Goal: Task Accomplishment & Management: Use online tool/utility

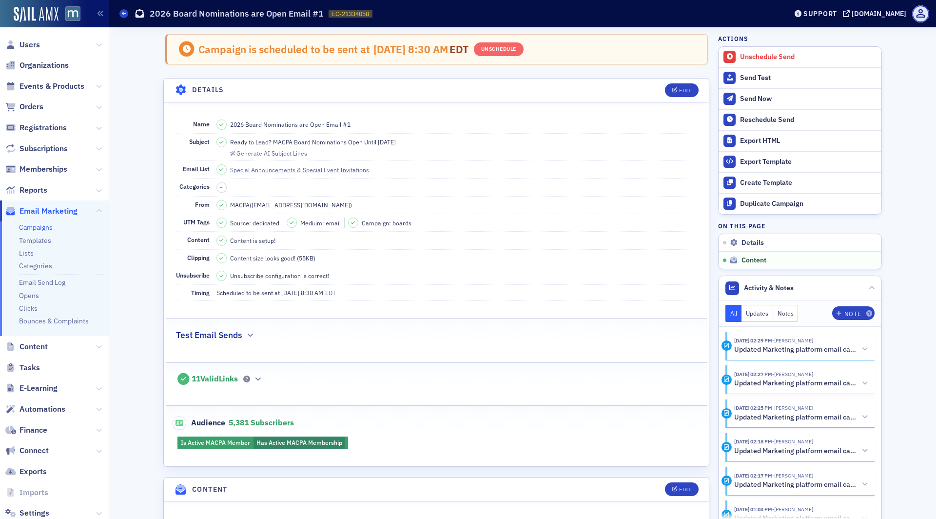
scroll to position [579, 0]
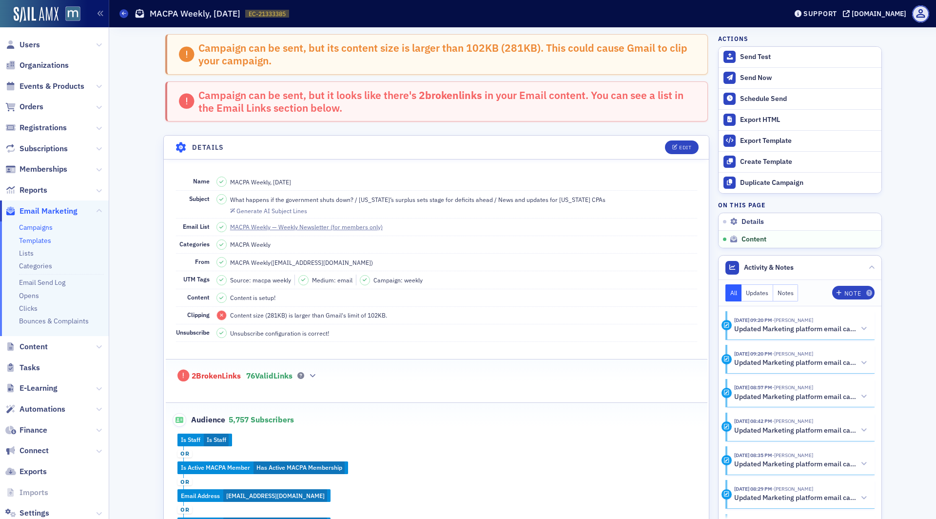
scroll to position [688, 0]
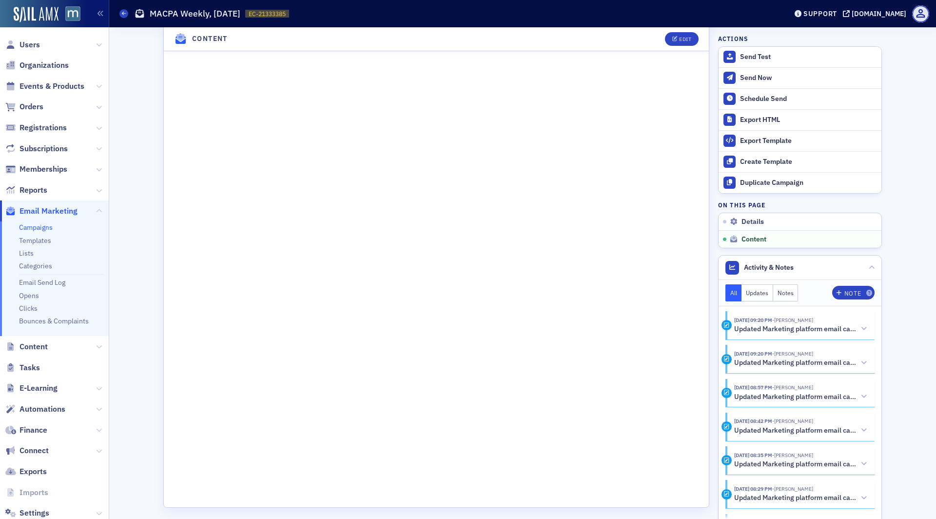
click at [42, 220] on span "Email Marketing" at bounding box center [54, 210] width 109 height 21
click at [42, 223] on link "Campaigns" at bounding box center [36, 227] width 34 height 9
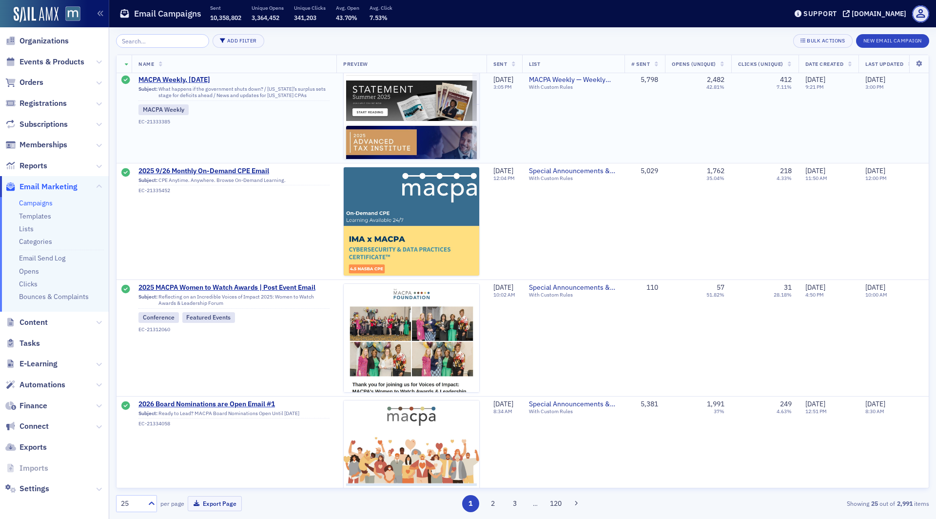
scroll to position [0, 0]
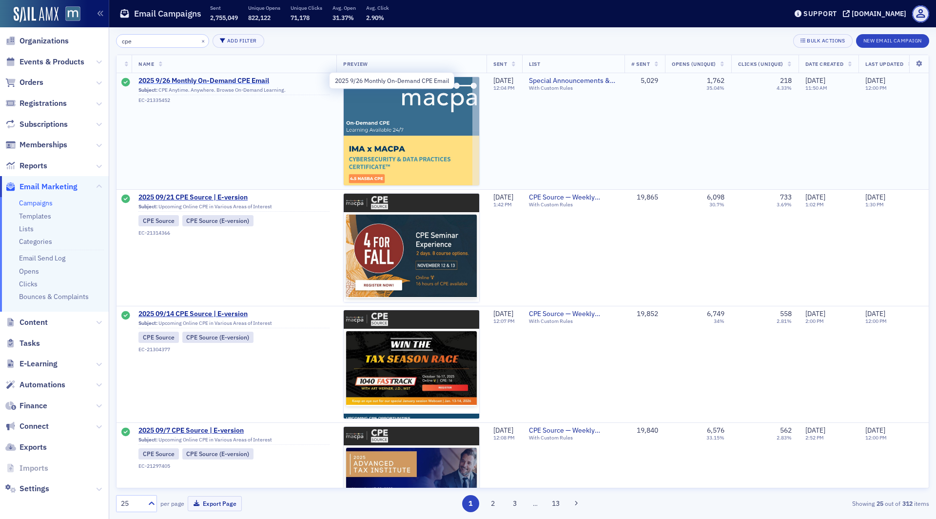
type input "cpe"
click at [192, 82] on span "2025 9/26 Monthly On-Demand CPE Email" at bounding box center [233, 81] width 191 height 9
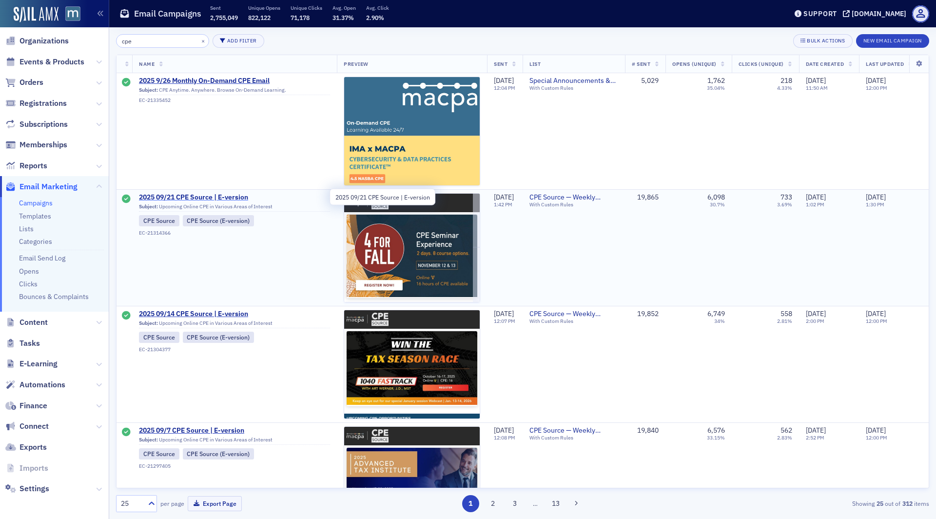
click at [194, 196] on span "2025 09/21 CPE Source | E-version" at bounding box center [234, 197] width 191 height 9
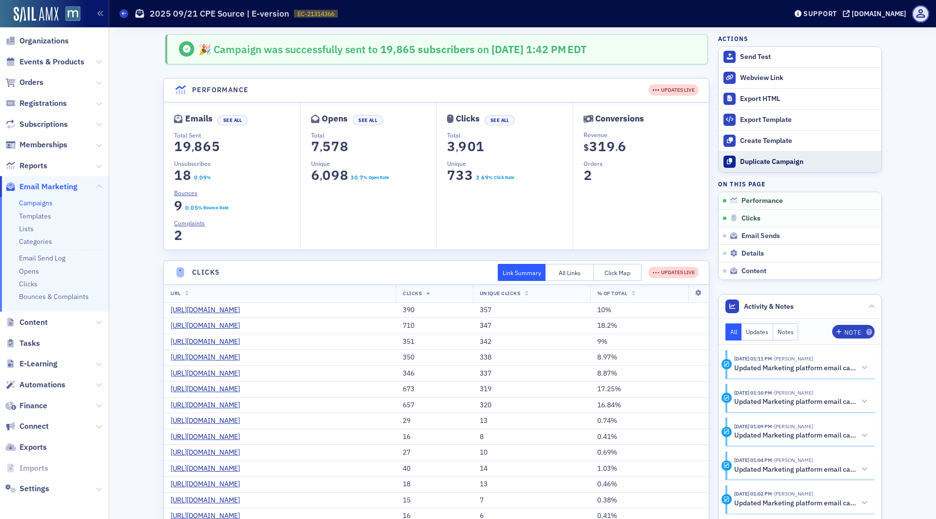
click at [761, 164] on div "Duplicate Campaign" at bounding box center [808, 161] width 136 height 9
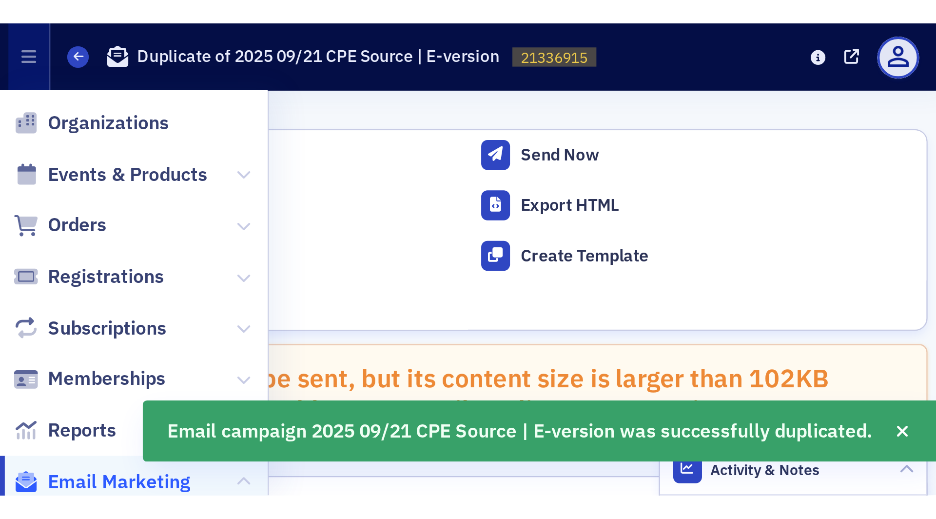
scroll to position [21, 0]
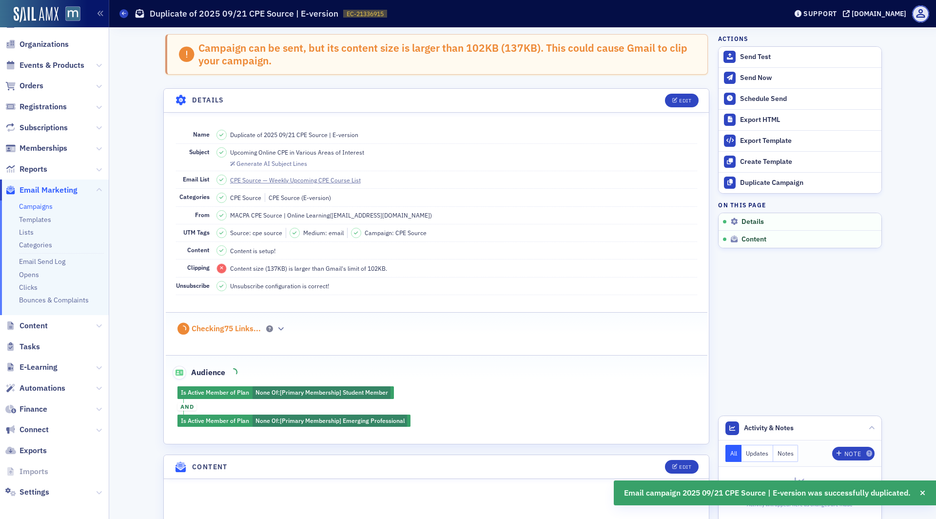
click at [672, 107] on header "Details Edit" at bounding box center [436, 101] width 545 height 24
click at [673, 103] on button "Edit" at bounding box center [682, 101] width 34 height 14
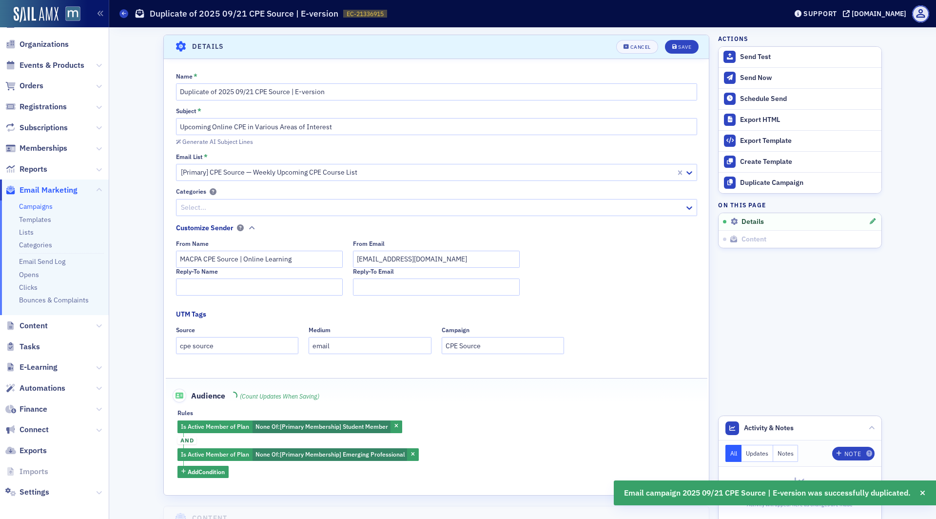
scroll to position [55, 0]
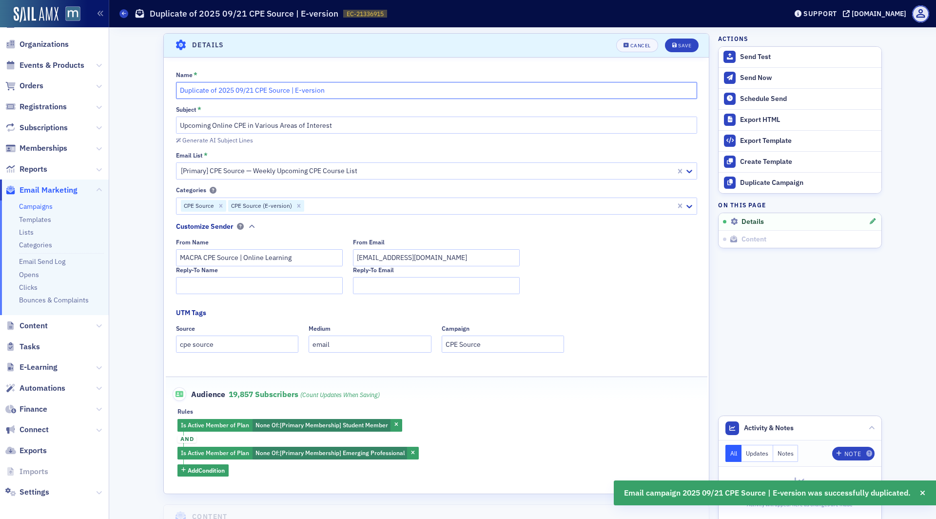
click at [253, 91] on input "Duplicate of 2025 09/21 CPE Source | E-version" at bounding box center [436, 90] width 521 height 17
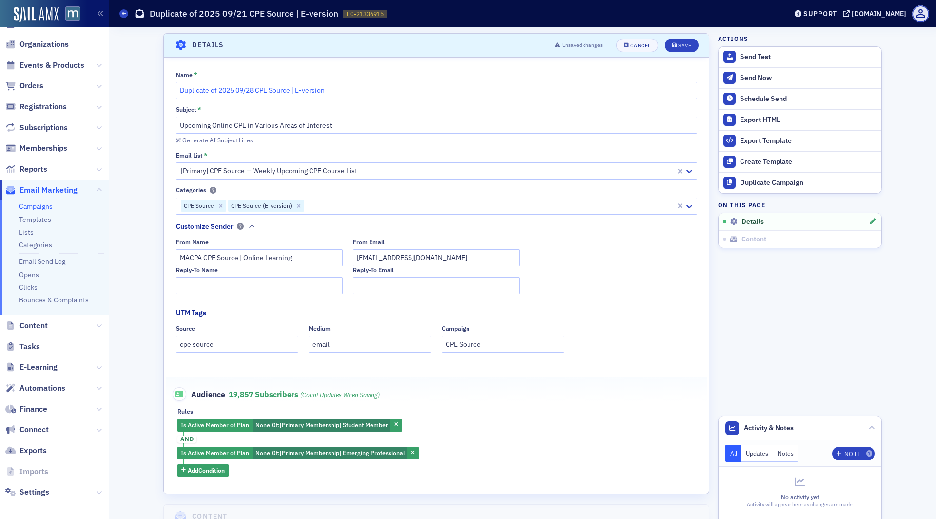
drag, startPoint x: 219, startPoint y: 90, endPoint x: 168, endPoint y: 89, distance: 51.2
click at [168, 89] on div "Name * Duplicate of 2025 09/28 CPE Source | E-version Subject * Upcoming Online…" at bounding box center [436, 273] width 545 height 405
type input "2025 09/28 CPE Source | E-version"
click at [694, 46] on button "Save" at bounding box center [682, 45] width 34 height 14
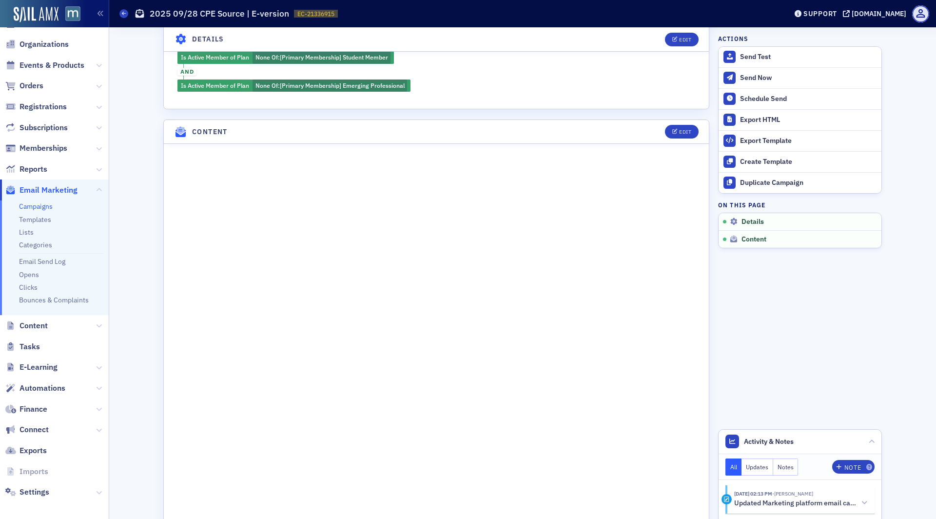
scroll to position [362, 0]
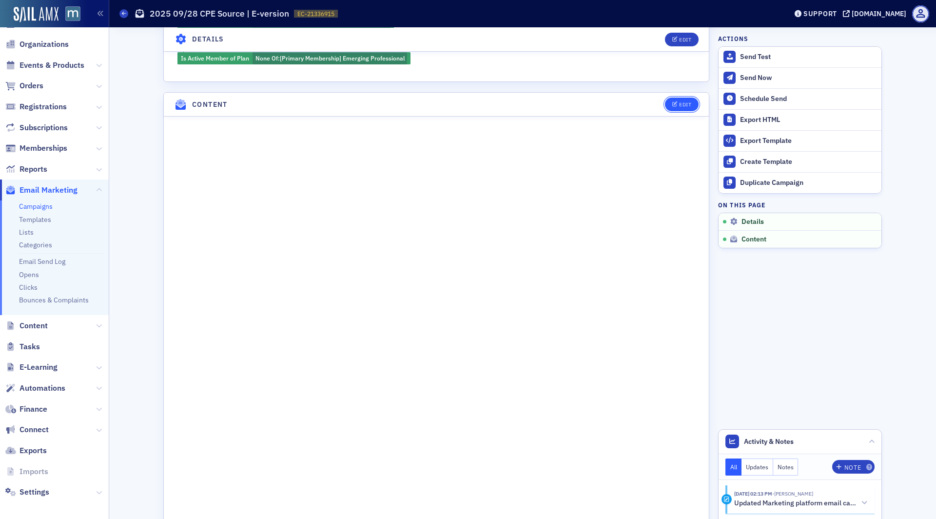
click at [687, 102] on div "Edit" at bounding box center [685, 104] width 12 height 5
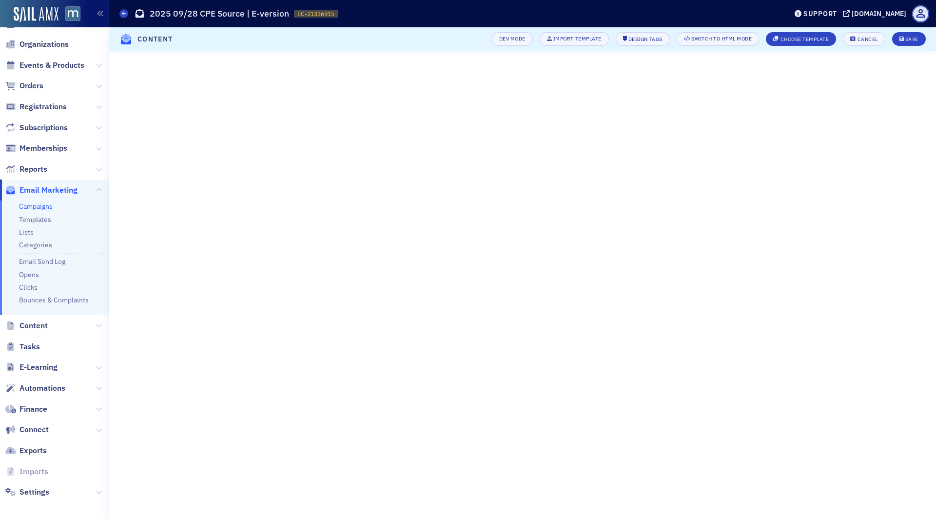
scroll to position [0, 0]
click at [911, 40] on div "Save" at bounding box center [911, 39] width 13 height 5
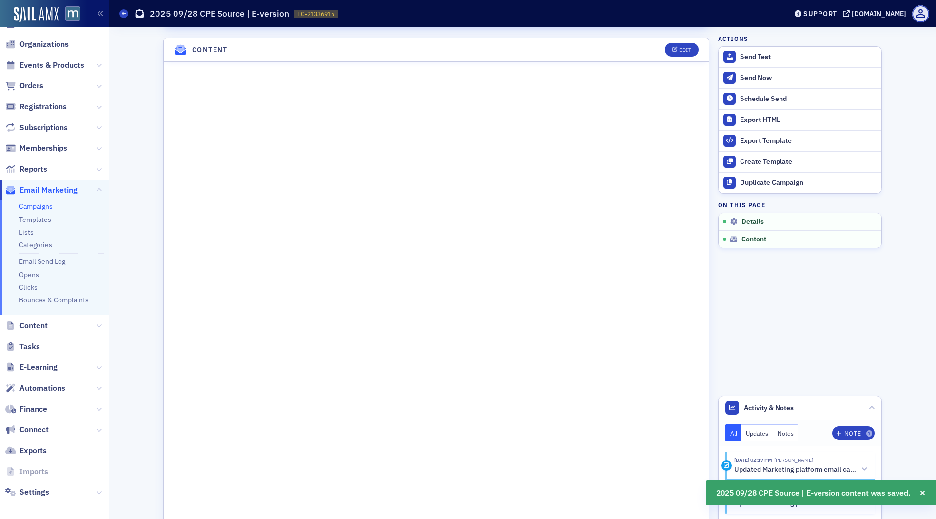
scroll to position [418, 0]
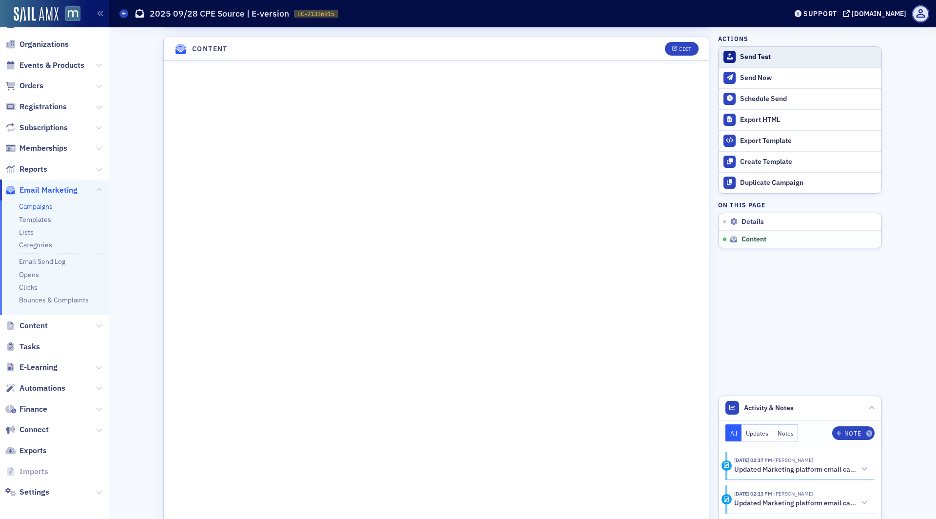
click at [759, 50] on button "Send Test" at bounding box center [799, 57] width 163 height 20
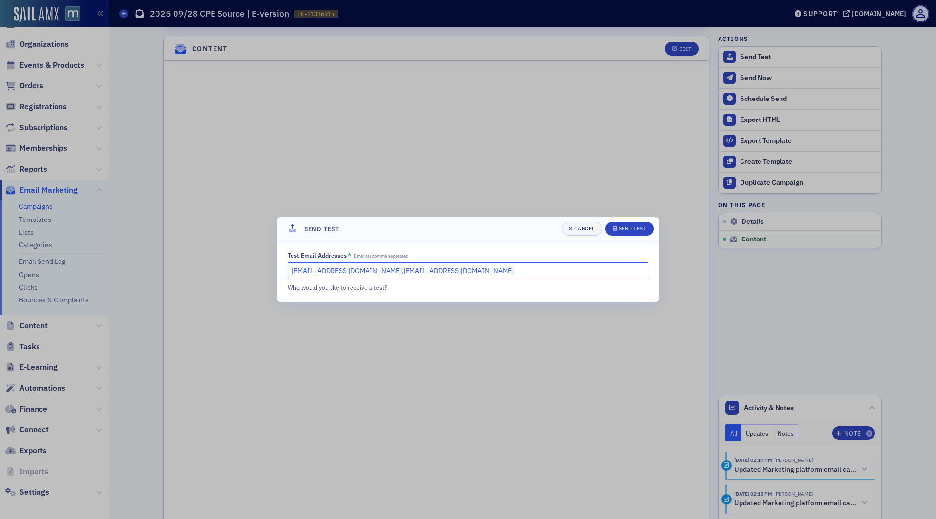
drag, startPoint x: 437, startPoint y: 270, endPoint x: 378, endPoint y: 271, distance: 59.0
click at [378, 271] on input "[EMAIL_ADDRESS][DOMAIN_NAME],[EMAIL_ADDRESS][DOMAIN_NAME]" at bounding box center [468, 270] width 361 height 17
type input "[EMAIL_ADDRESS][DOMAIN_NAME]"
click at [634, 228] on div "Send Test" at bounding box center [632, 228] width 28 height 5
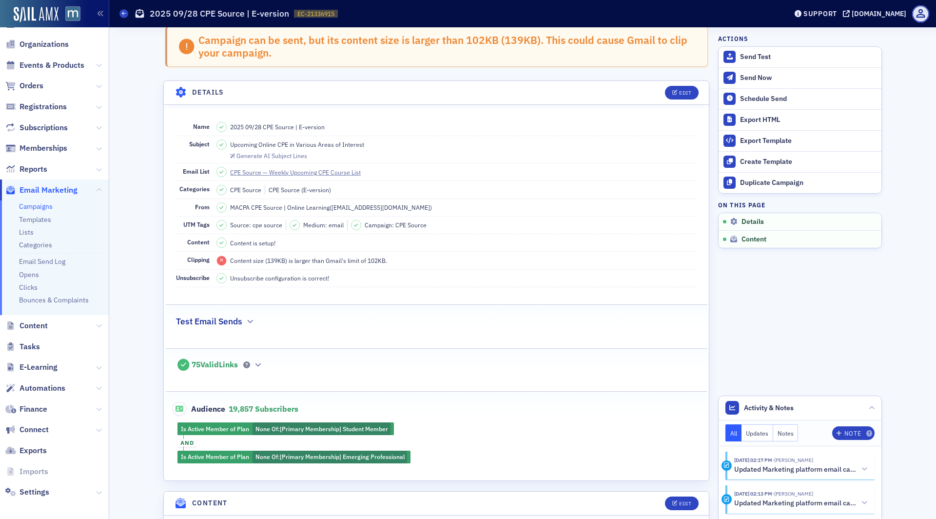
scroll to position [601, 0]
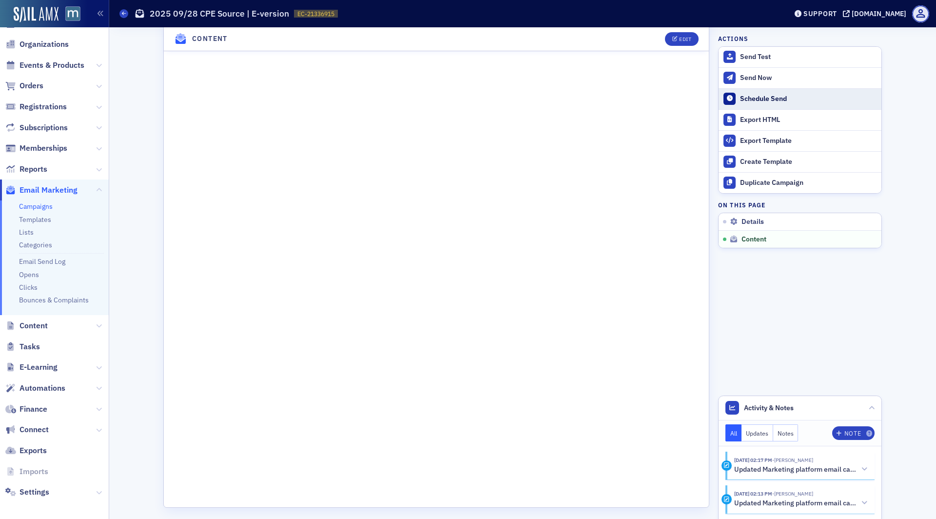
click at [756, 103] on button "Schedule Send" at bounding box center [799, 98] width 163 height 21
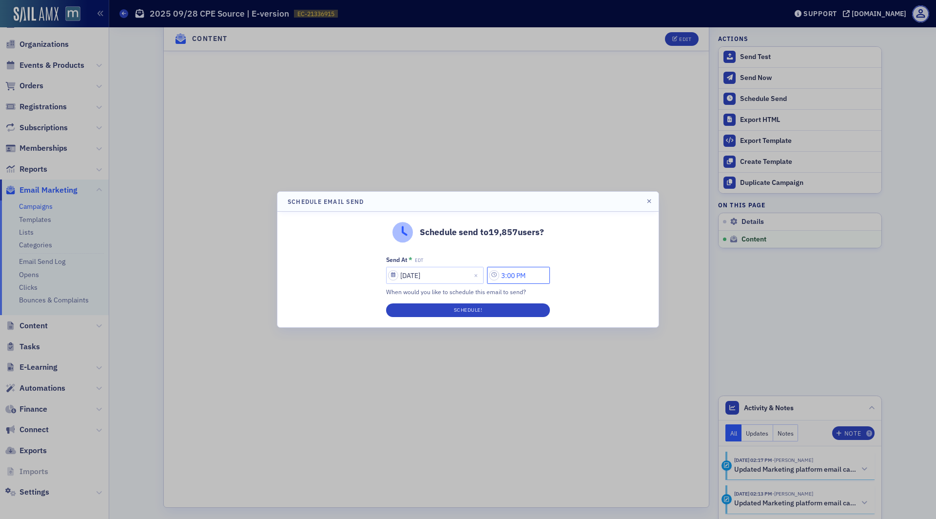
drag, startPoint x: 509, startPoint y: 274, endPoint x: 499, endPoint y: 274, distance: 9.3
click at [499, 274] on input "3:00 PM" at bounding box center [518, 275] width 63 height 17
click at [513, 276] on input "2:00 PM" at bounding box center [518, 275] width 63 height 17
type input "2:30 PM"
click at [511, 309] on button "Schedule!" at bounding box center [468, 310] width 164 height 14
